Goal: Transaction & Acquisition: Purchase product/service

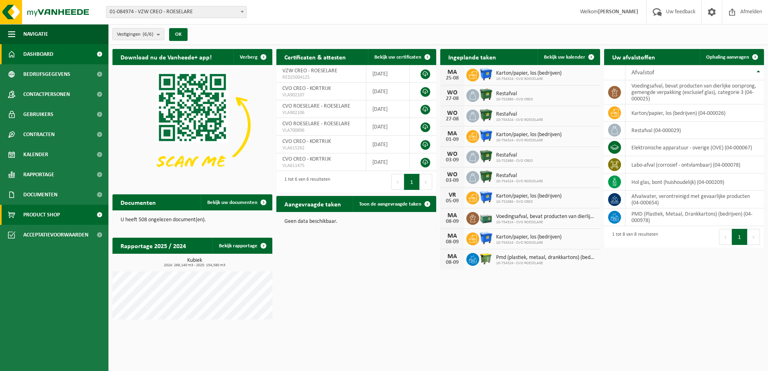
click at [46, 214] on span "Product Shop" at bounding box center [41, 215] width 37 height 20
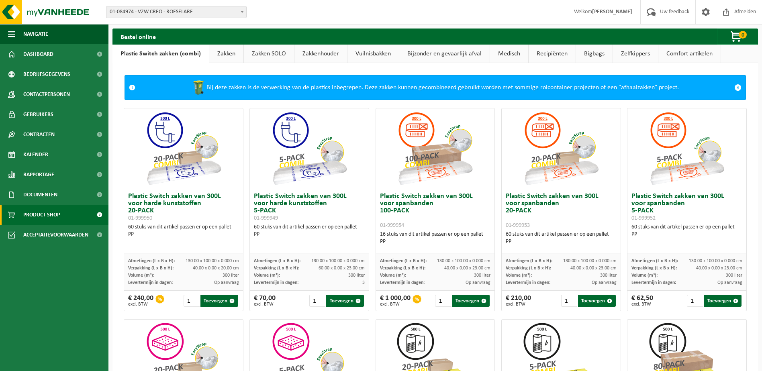
click at [232, 57] on link "Zakken" at bounding box center [226, 54] width 34 height 18
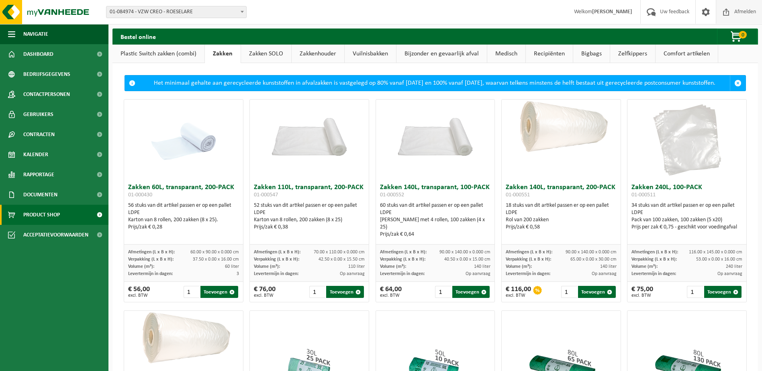
click at [747, 11] on span "Afmelden" at bounding box center [745, 12] width 26 height 24
